Goal: Task Accomplishment & Management: Manage account settings

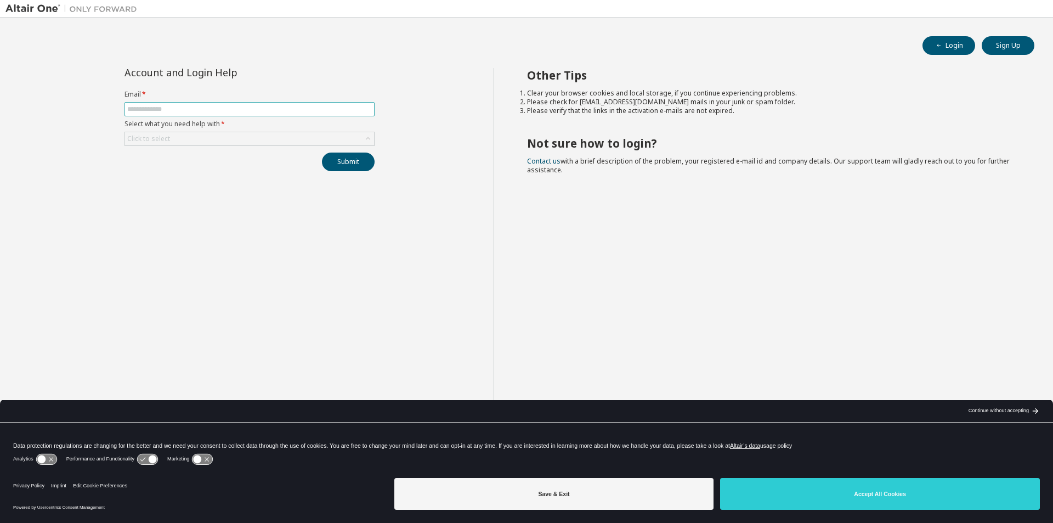
click at [174, 108] on input "text" at bounding box center [249, 109] width 245 height 9
click at [112, 138] on div "Account and Login Help Email * Select what you need help with * Click to select…" at bounding box center [249, 270] width 488 height 404
click at [962, 47] on button "Login" at bounding box center [949, 45] width 53 height 19
click at [220, 112] on input "text" at bounding box center [249, 109] width 245 height 9
type input "**********"
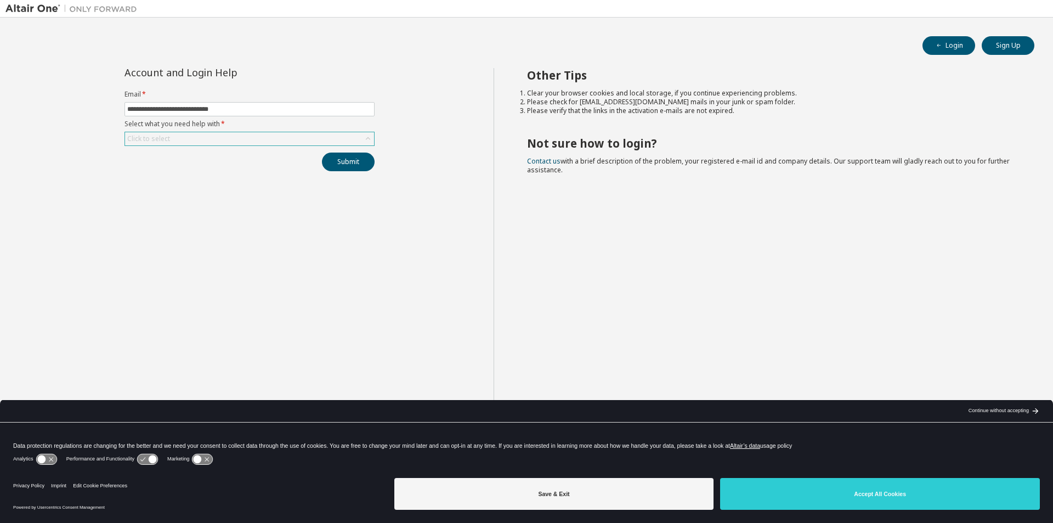
click at [187, 144] on div "Click to select" at bounding box center [249, 138] width 249 height 13
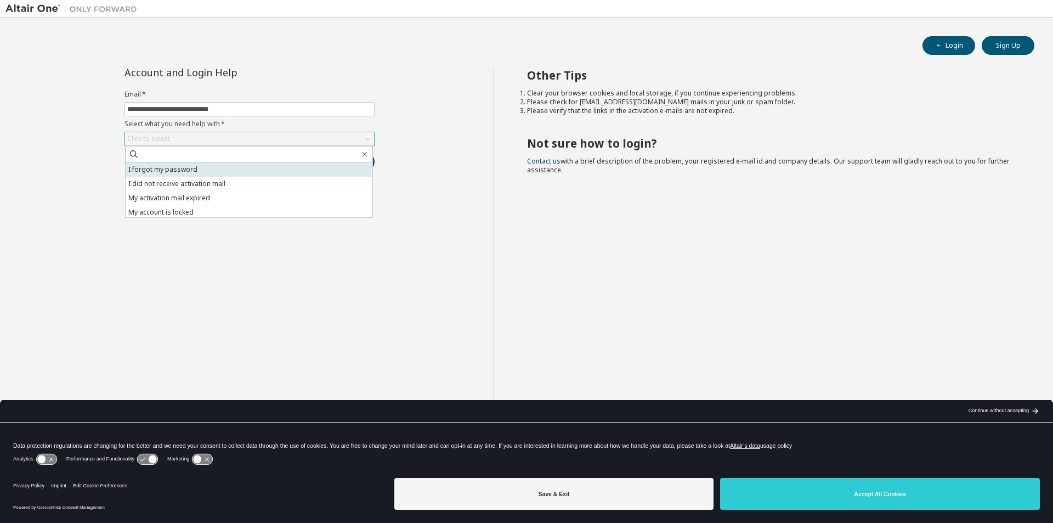
click at [179, 168] on li "I forgot my password" at bounding box center [249, 169] width 247 height 14
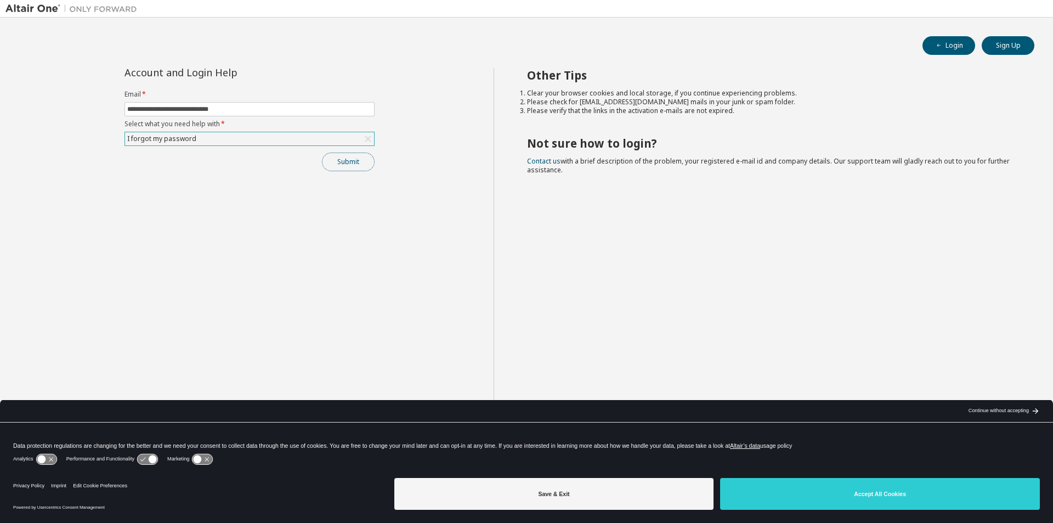
click at [353, 157] on button "Submit" at bounding box center [348, 162] width 53 height 19
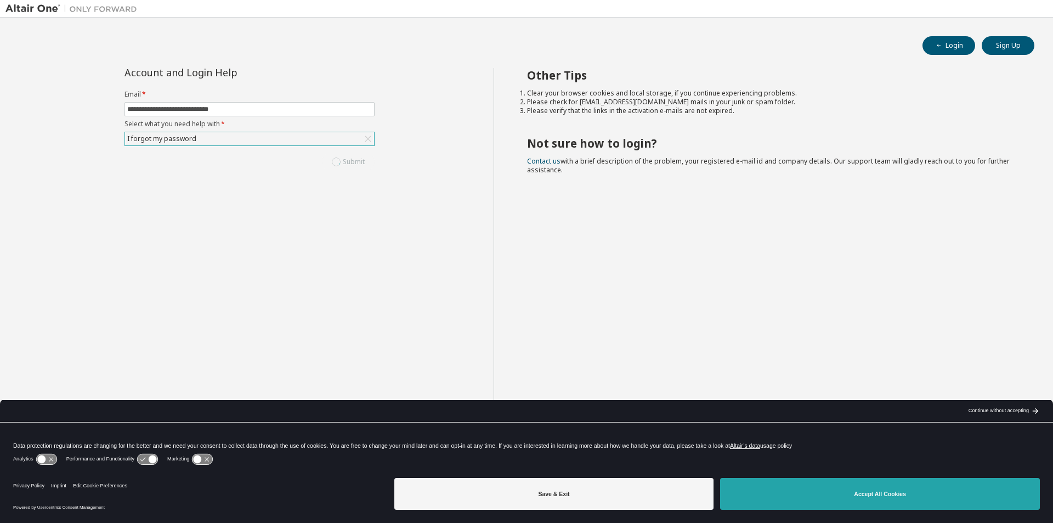
click at [859, 496] on button "Accept All Cookies" at bounding box center [880, 494] width 320 height 32
